Goal: Book appointment/travel/reservation

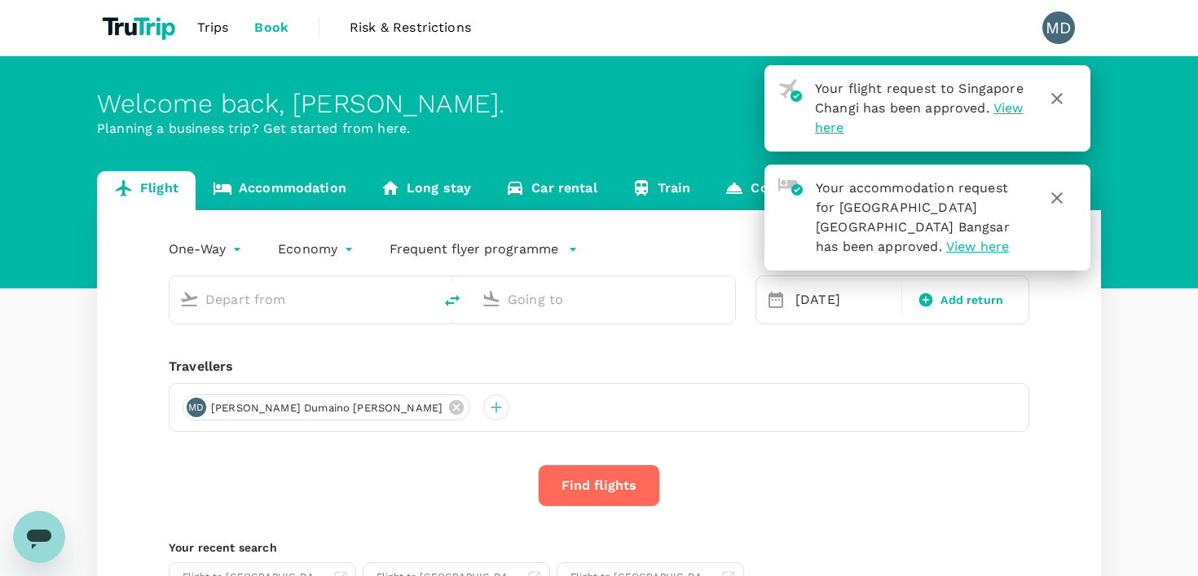
type input "[GEOGRAPHIC_DATA], [GEOGRAPHIC_DATA] (any)"
type input "Singapore Changi (SIN)"
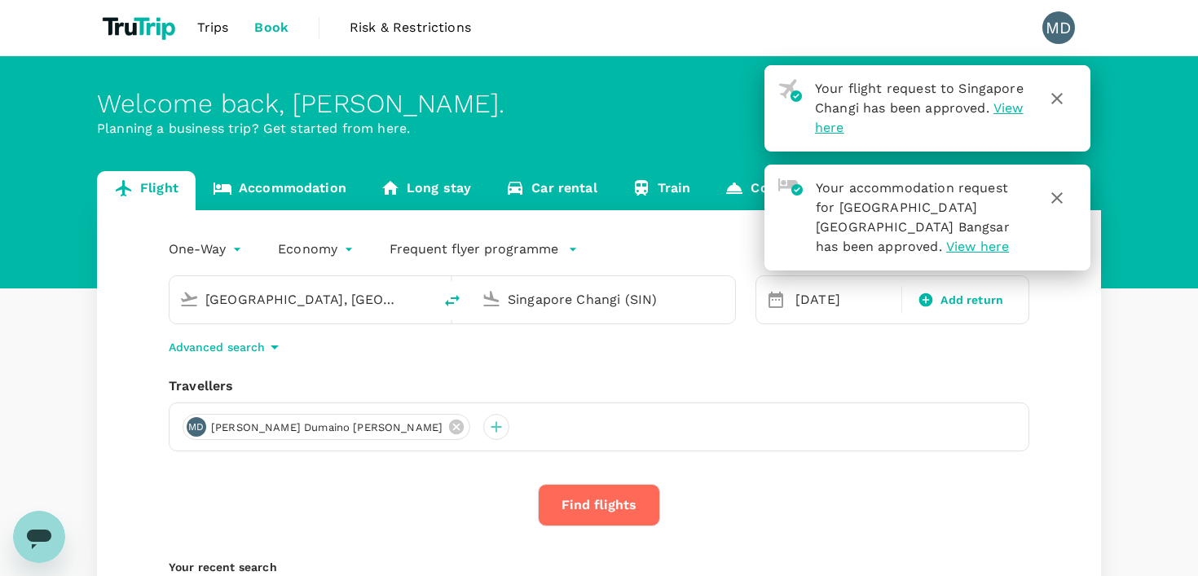
click at [1056, 98] on icon "button" at bounding box center [1057, 98] width 11 height 11
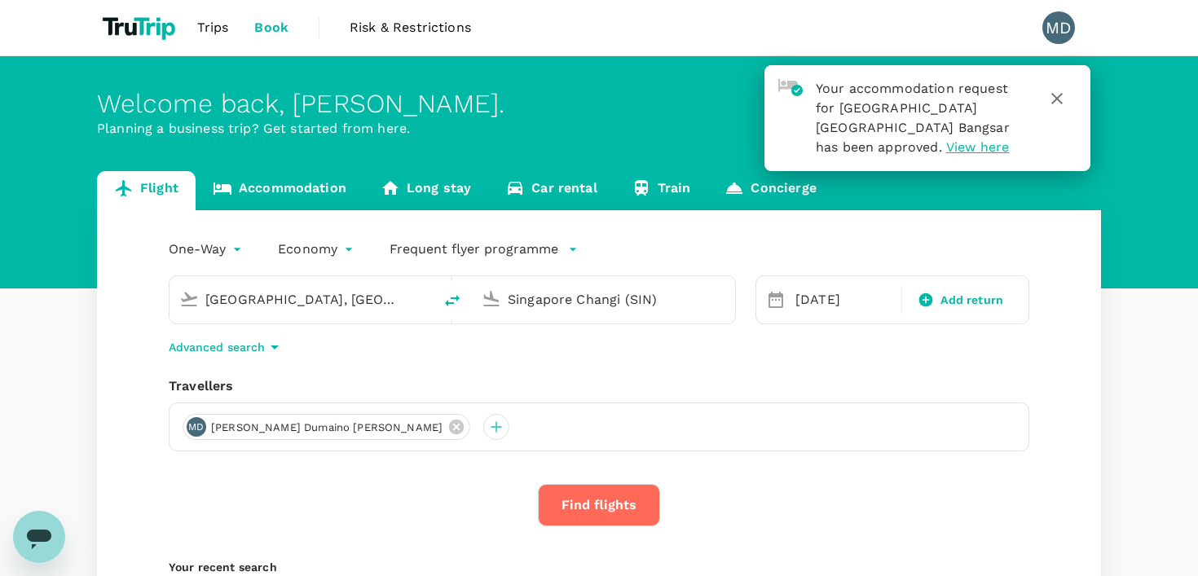
click at [1070, 106] on button "button" at bounding box center [1057, 98] width 39 height 39
click at [1064, 103] on icon "button" at bounding box center [1058, 99] width 20 height 20
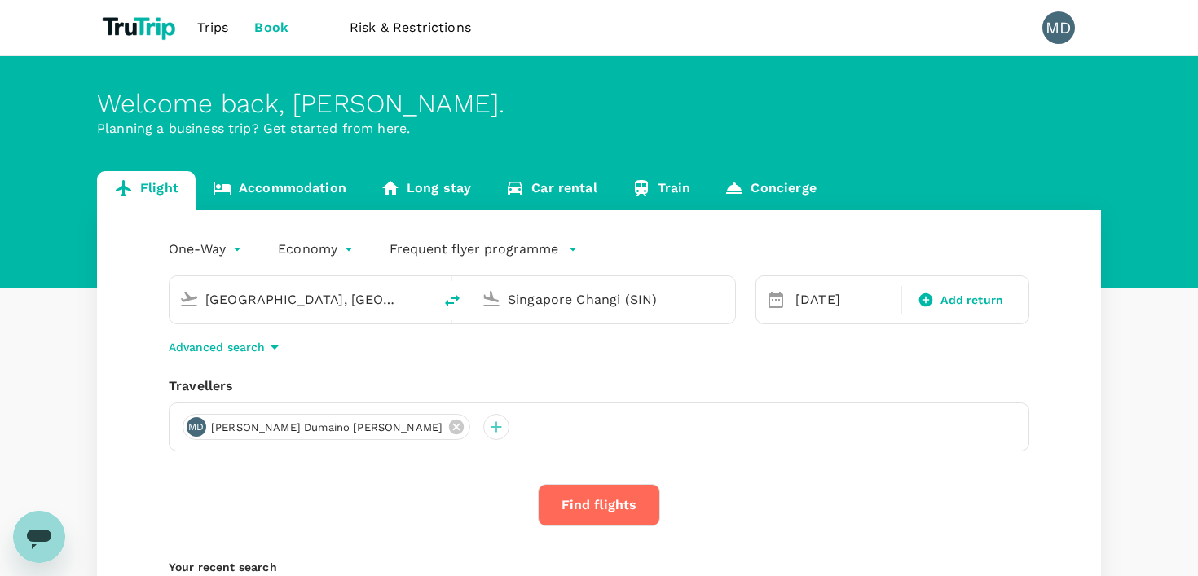
click at [272, 205] on link "Accommodation" at bounding box center [280, 190] width 168 height 39
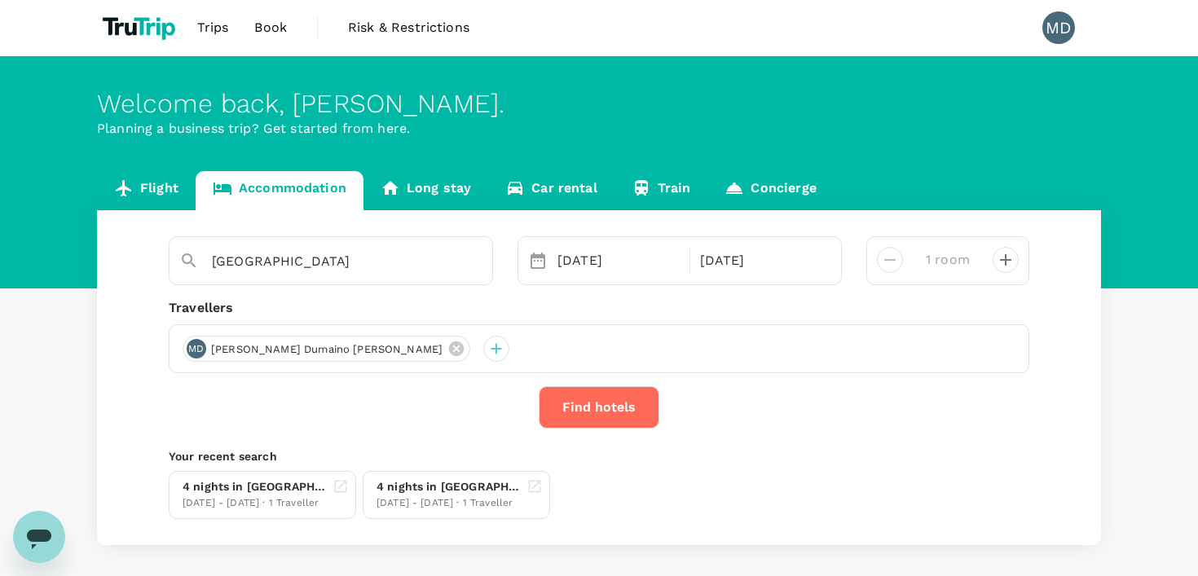
type input "Holiday Inn [GEOGRAPHIC_DATA] Bangsar"
click at [206, 24] on span "Trips" at bounding box center [213, 28] width 32 height 20
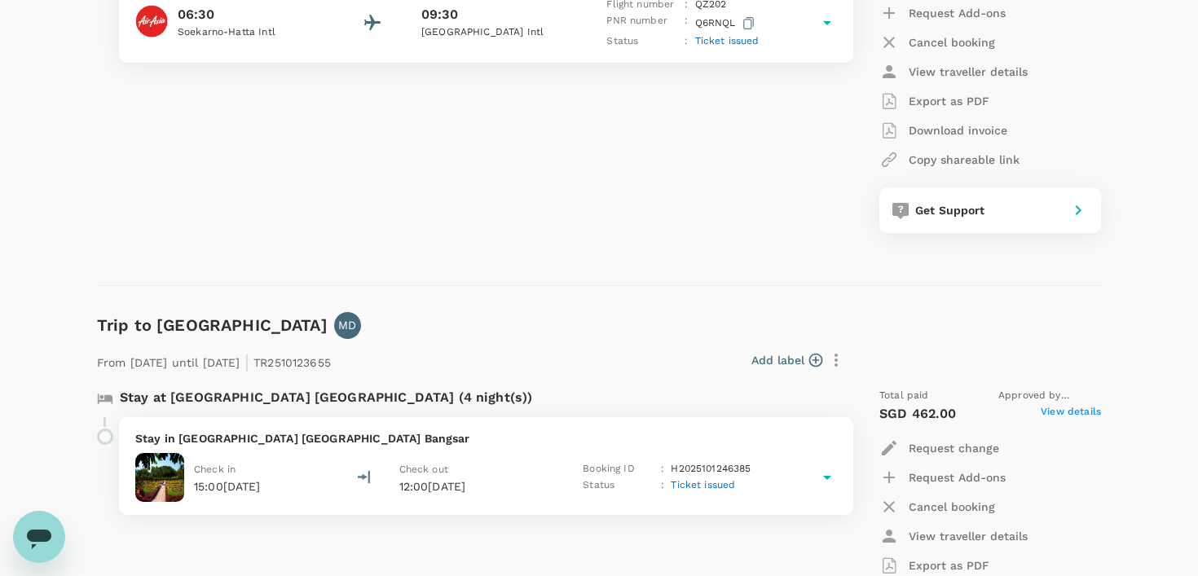
scroll to position [395, 0]
